Goal: Task Accomplishment & Management: Manage account settings

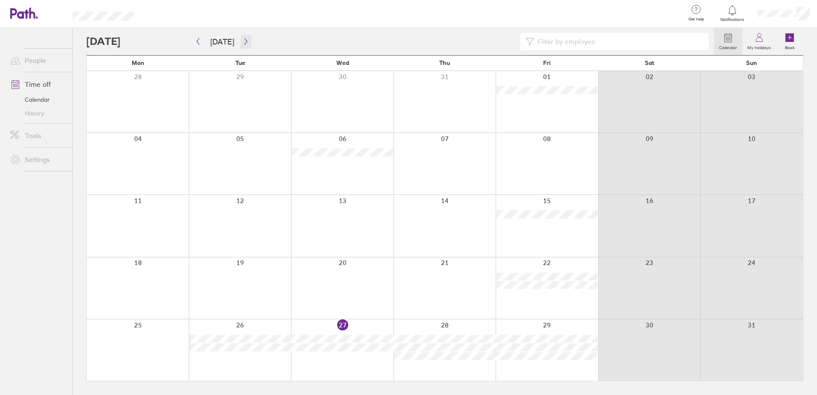
click at [243, 41] on icon "button" at bounding box center [246, 41] width 6 height 7
click at [243, 42] on icon "button" at bounding box center [246, 41] width 6 height 7
click at [199, 41] on icon "button" at bounding box center [198, 41] width 6 height 7
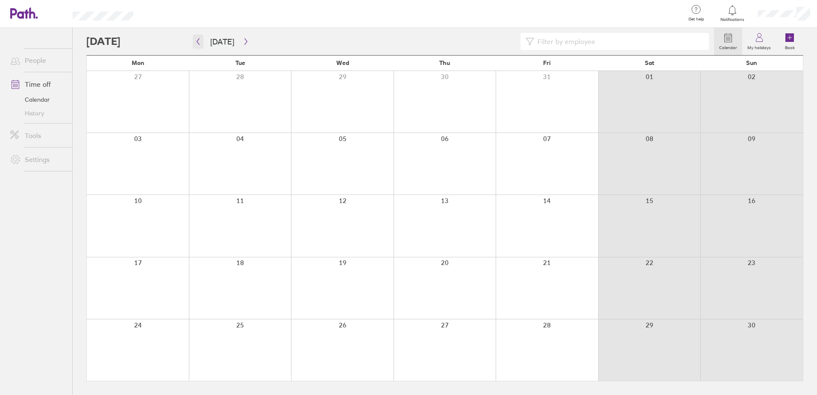
click at [195, 40] on icon "button" at bounding box center [198, 41] width 6 height 7
click at [759, 40] on icon at bounding box center [759, 37] width 10 height 10
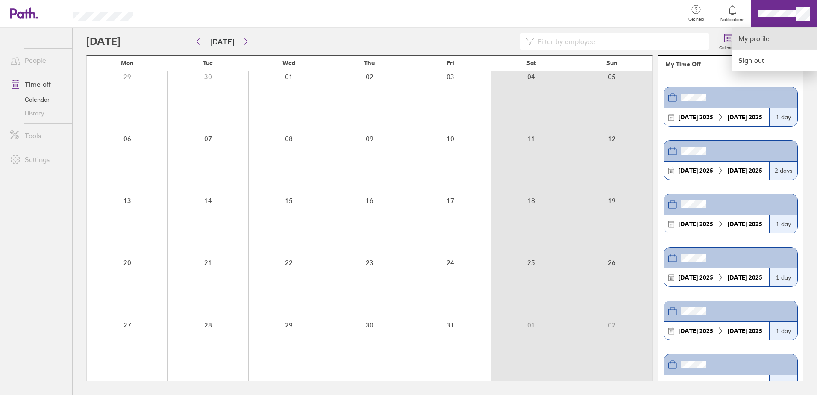
click at [740, 37] on link "My profile" at bounding box center [773, 39] width 85 height 22
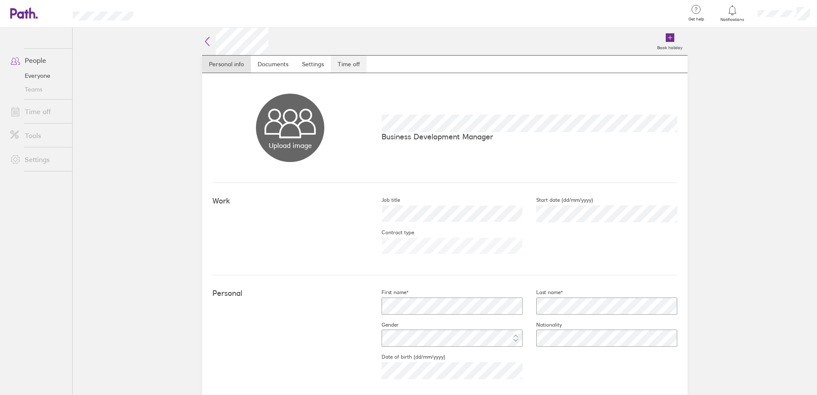
click at [352, 58] on link "Time off" at bounding box center [349, 64] width 36 height 17
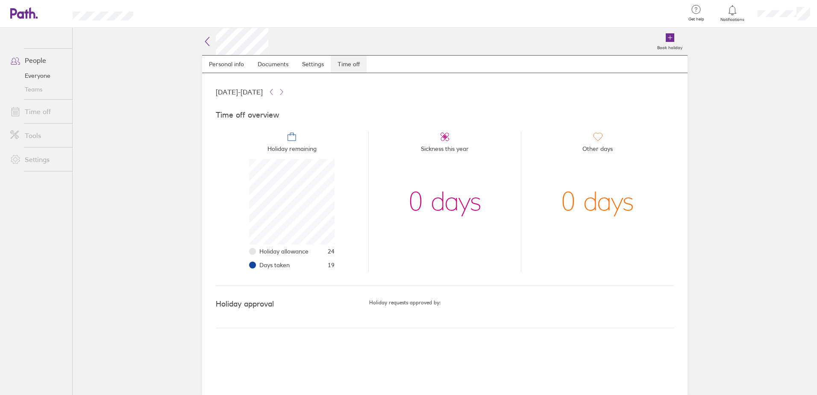
scroll to position [85, 85]
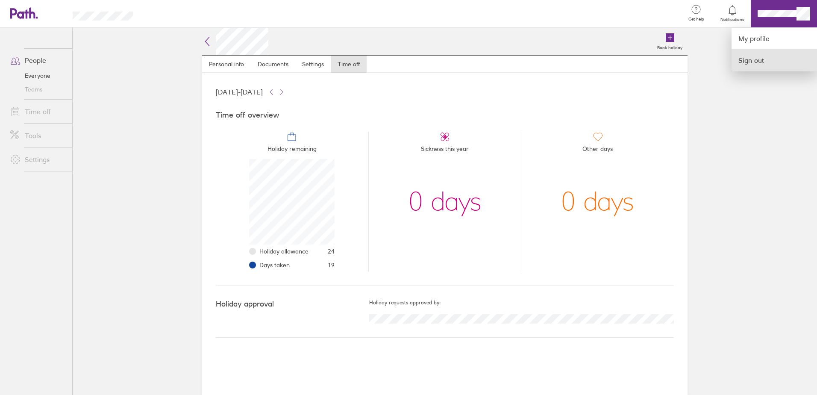
click at [751, 61] on link "Sign out" at bounding box center [773, 60] width 85 height 21
